Goal: Information Seeking & Learning: Find specific page/section

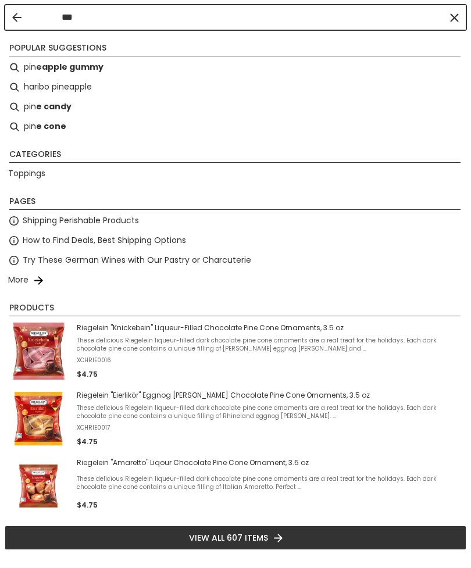
type input "****"
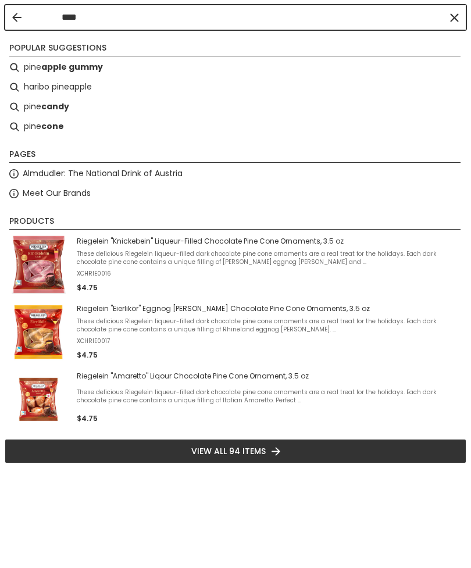
click at [41, 67] on b "apple gummy" at bounding box center [72, 66] width 62 height 13
type input "**********"
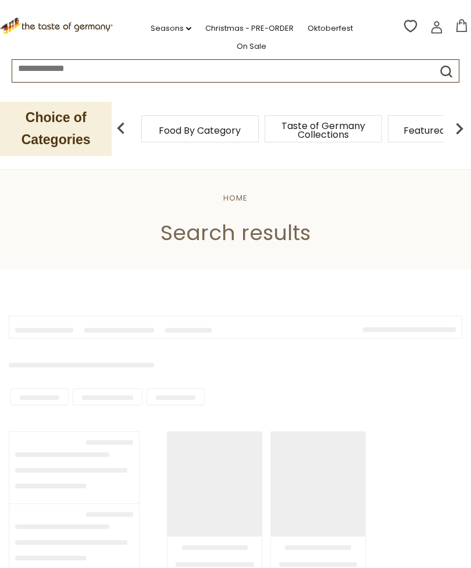
type input "**********"
